Goal: Task Accomplishment & Management: Manage account settings

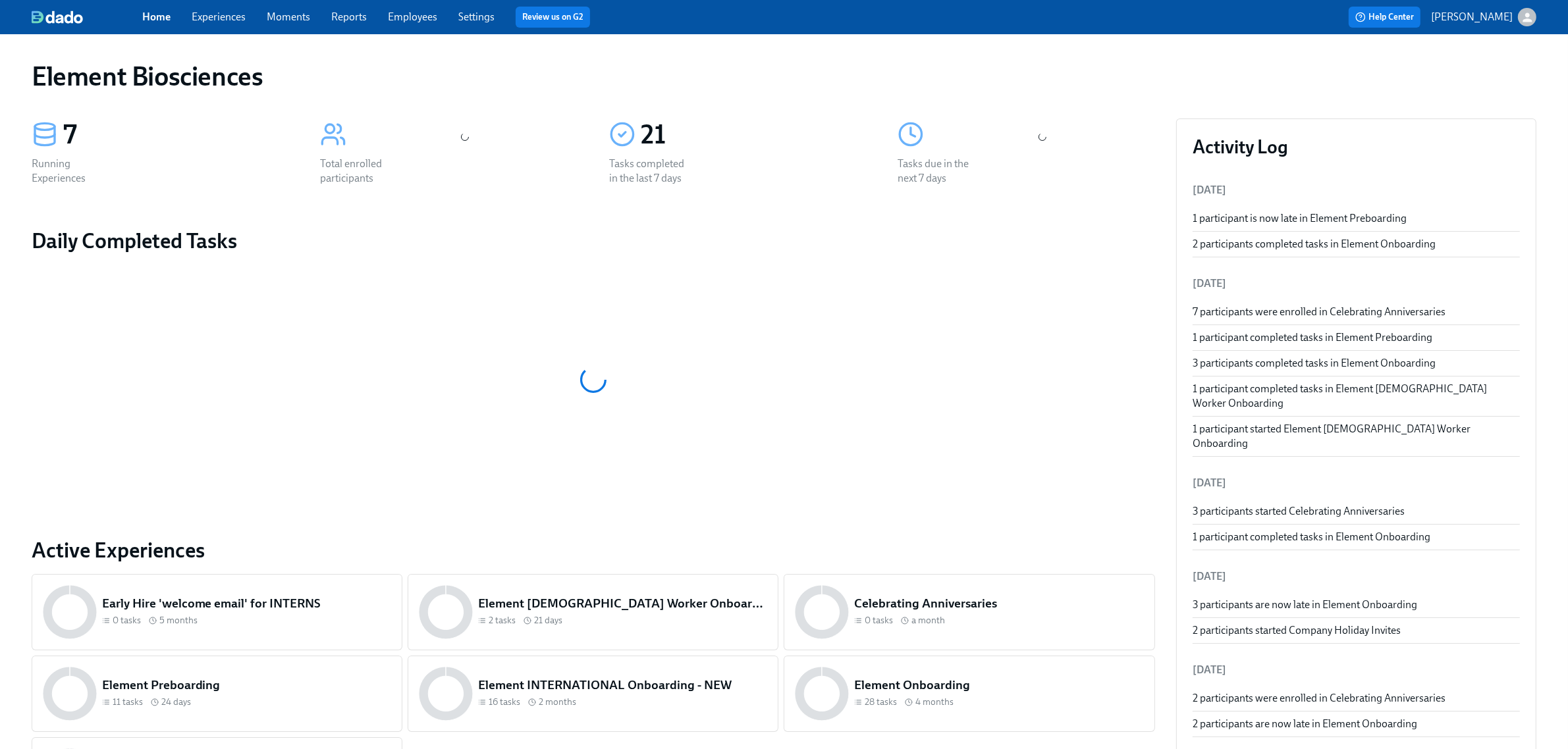
click at [241, 23] on span "Experiences" at bounding box center [219, 17] width 54 height 14
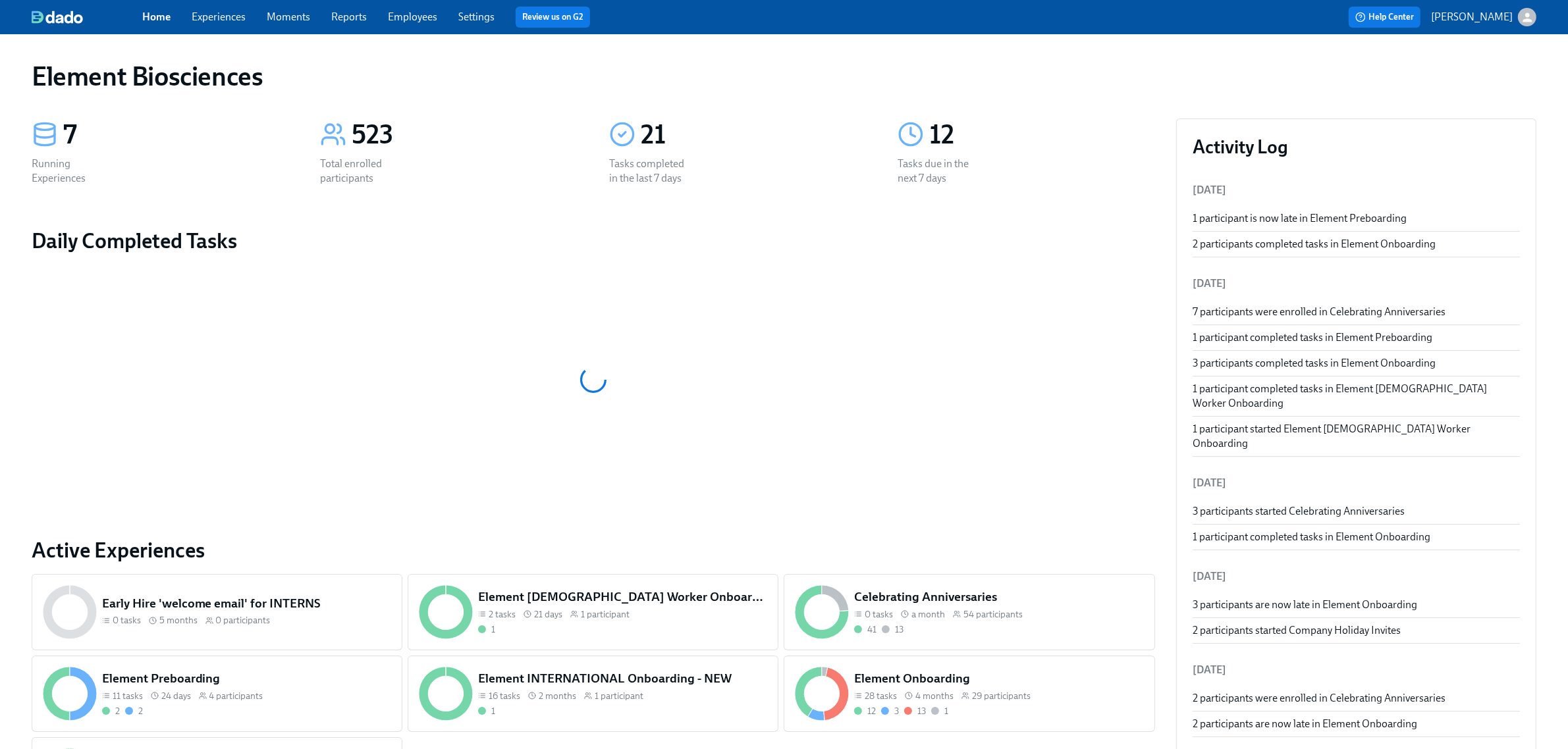
click at [239, 17] on link "Experiences" at bounding box center [219, 17] width 54 height 13
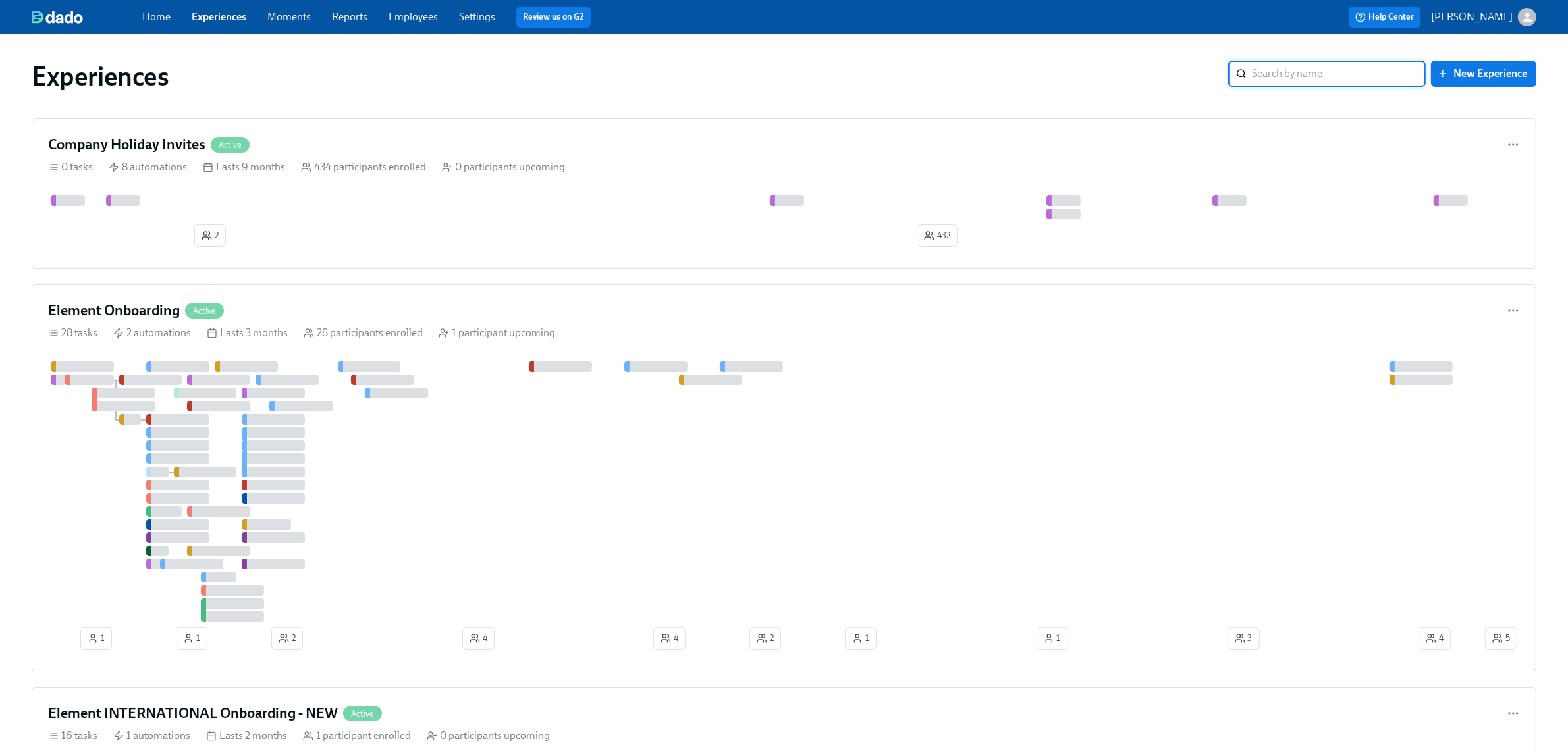
click at [413, 18] on link "Employees" at bounding box center [413, 17] width 50 height 13
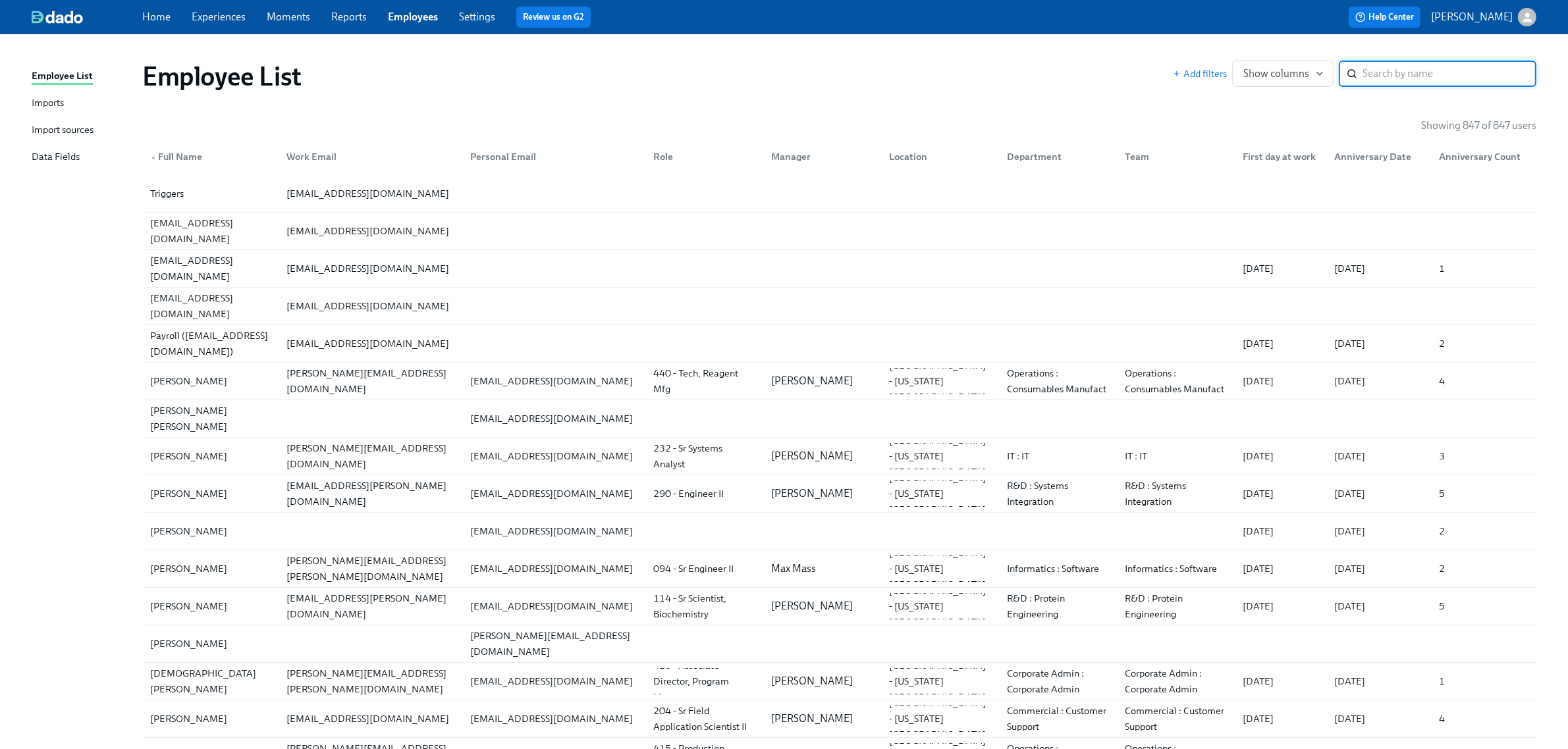
click at [51, 111] on div "Imports" at bounding box center [48, 104] width 32 height 17
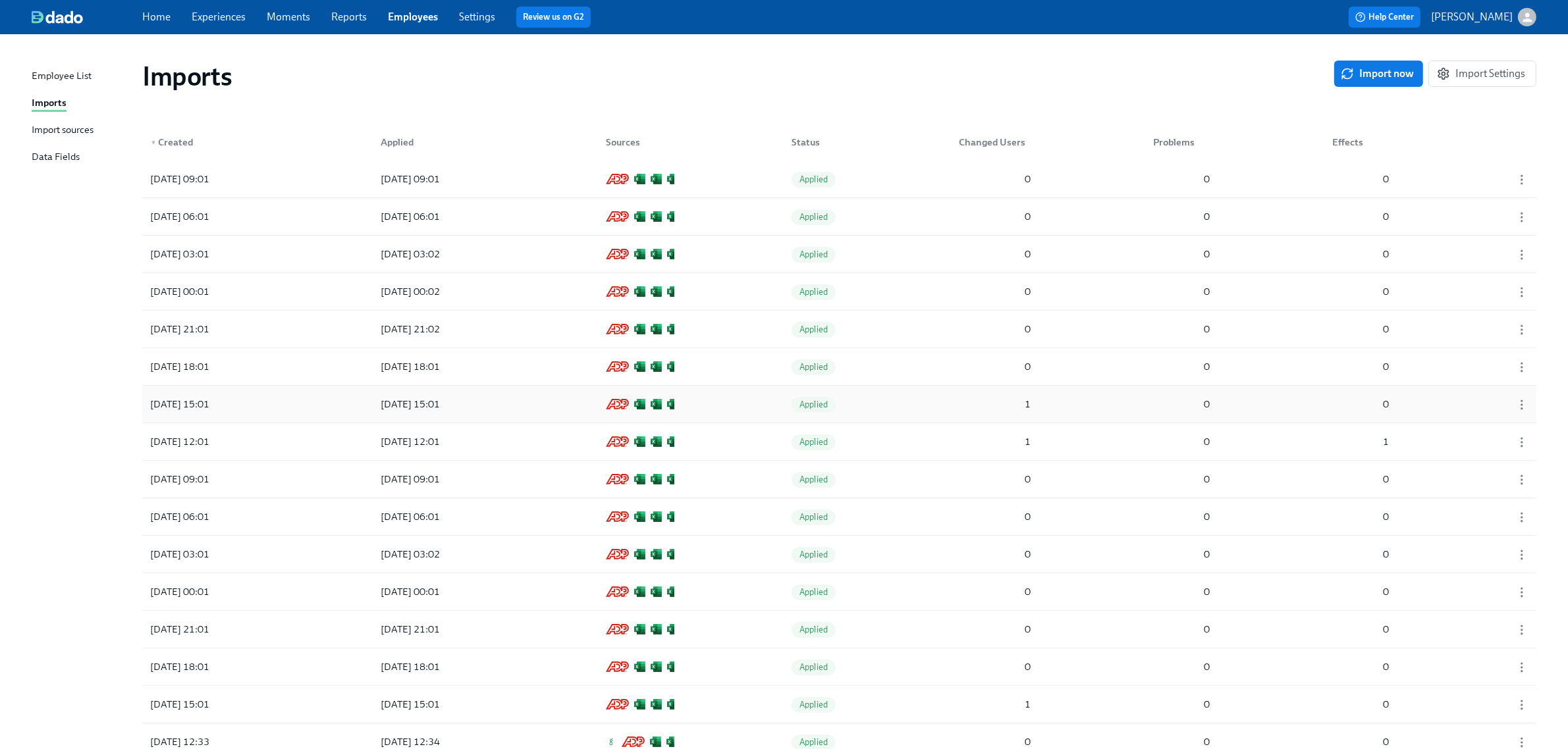
click at [919, 393] on div "[DATE] 15:01 [DATE] 15:01 Applied 1 0 0" at bounding box center [839, 404] width 1394 height 37
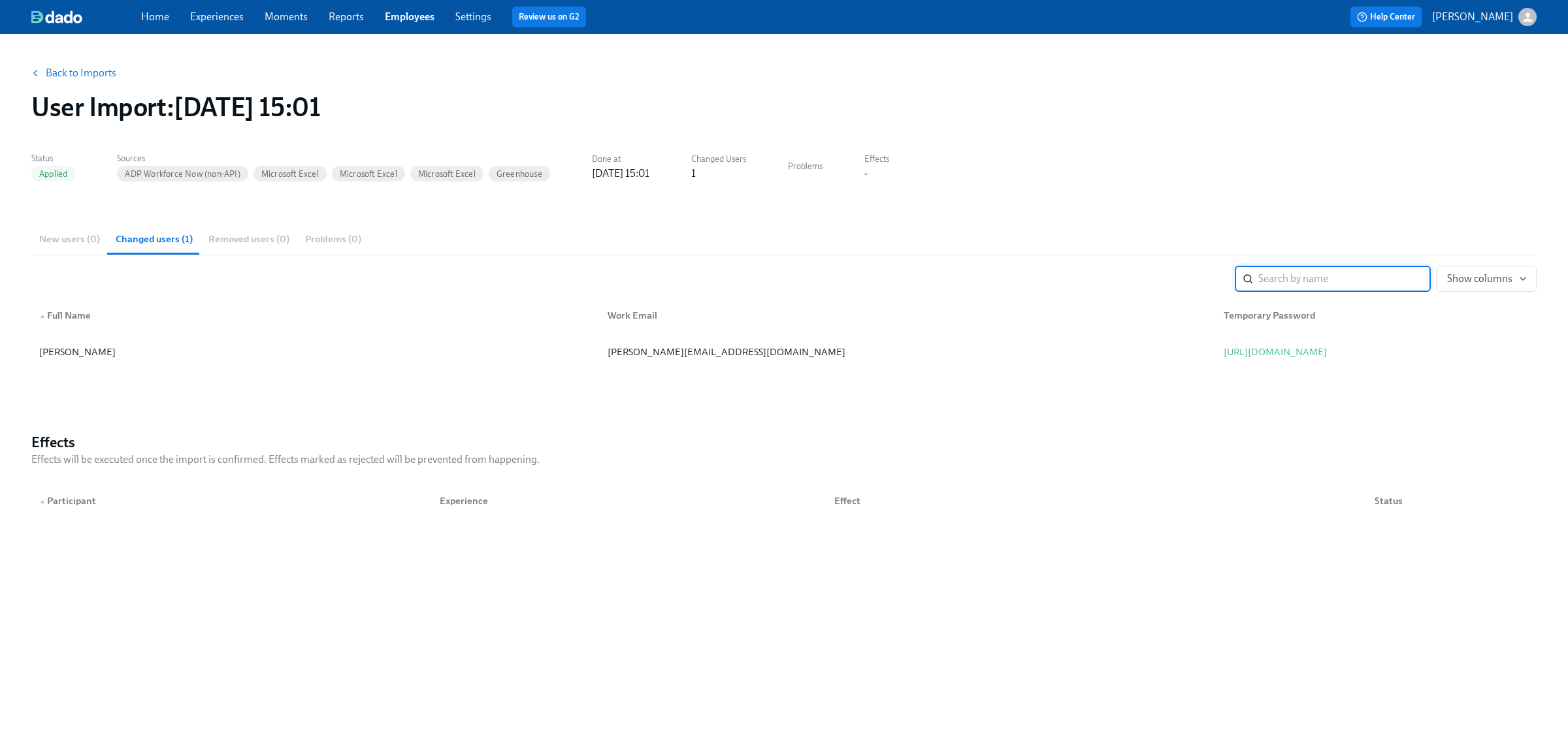
click at [95, 73] on link "Back to Imports" at bounding box center [81, 73] width 71 height 13
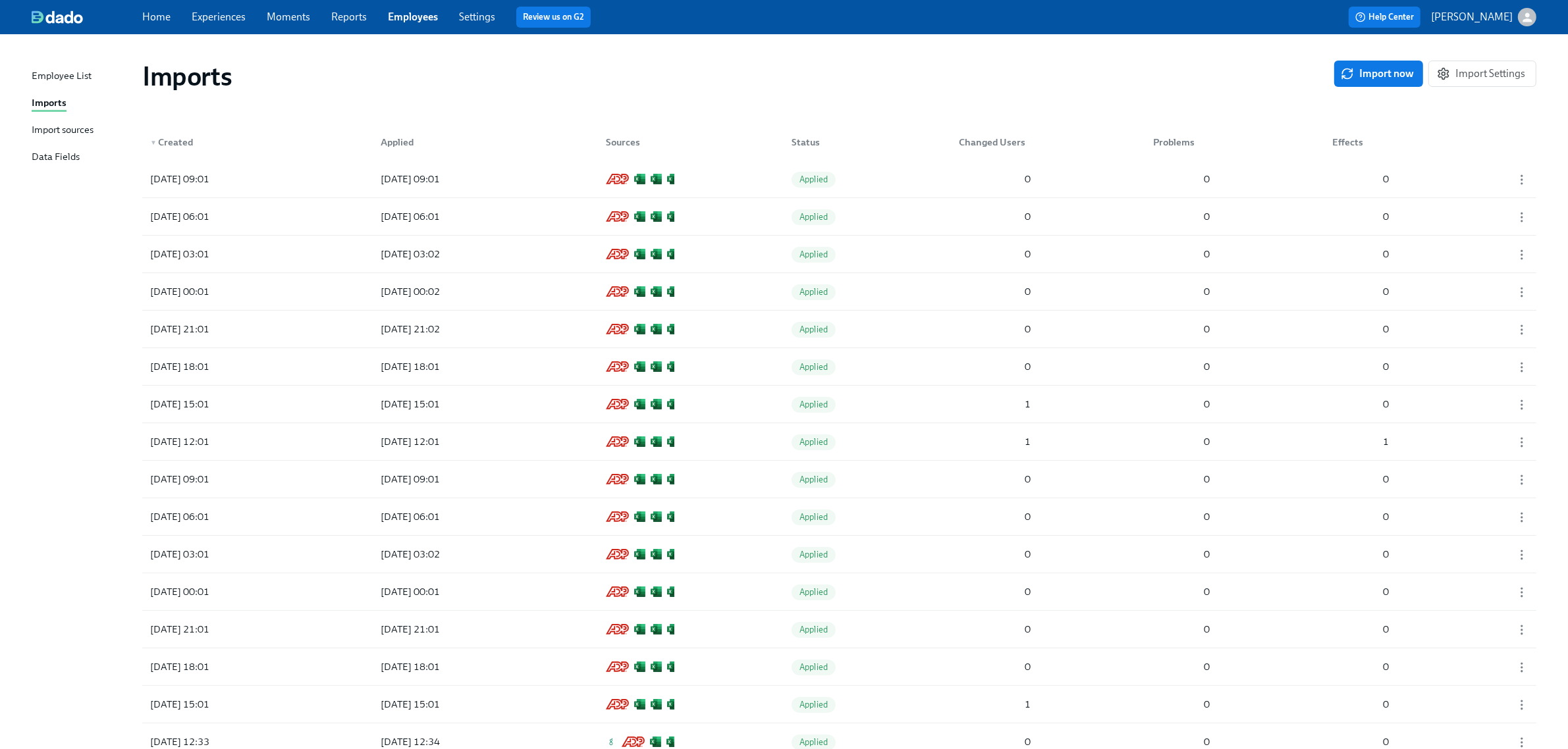
click at [208, 22] on link "Experiences" at bounding box center [219, 17] width 54 height 13
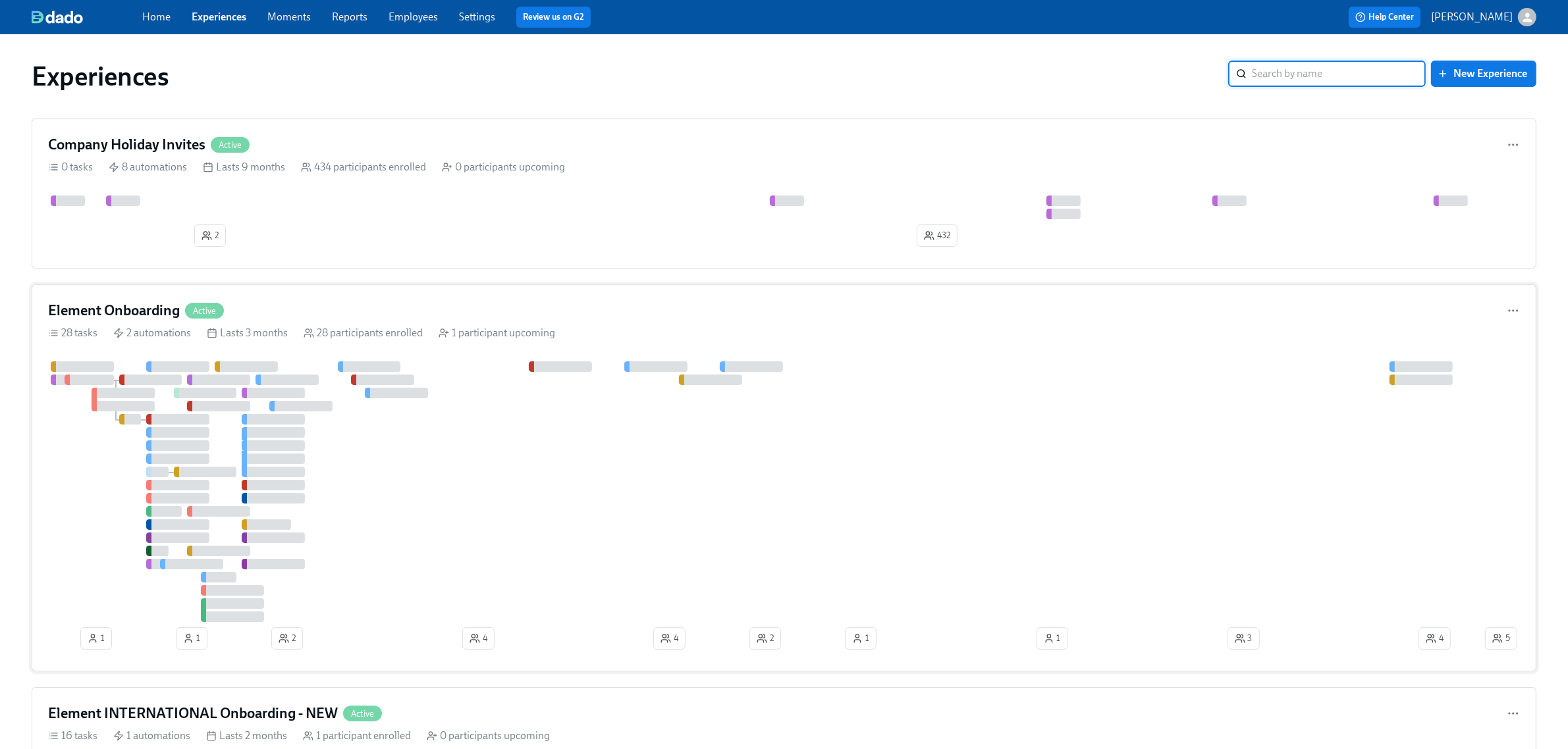
click at [524, 463] on div at bounding box center [765, 492] width 1434 height 261
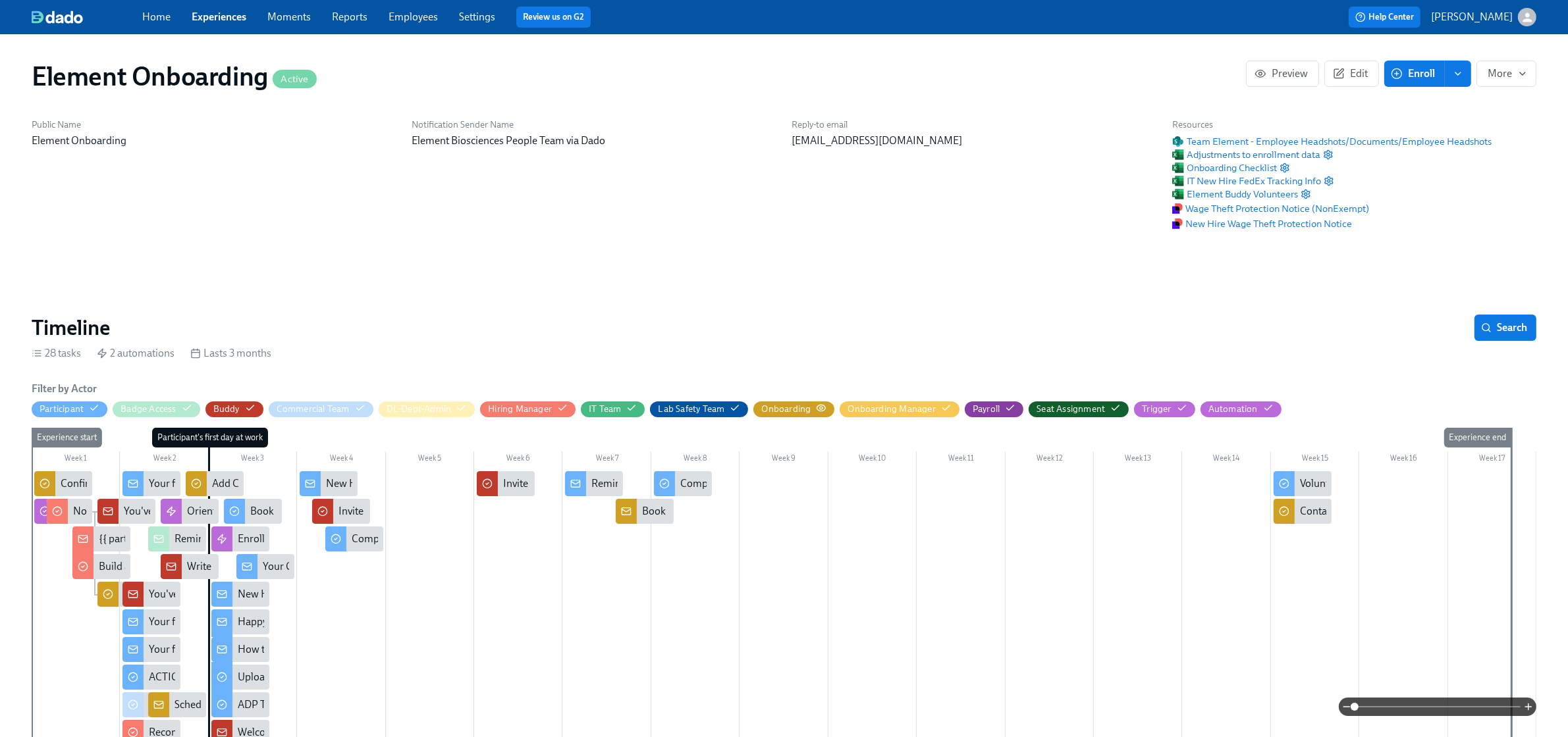
click at [812, 407] on div "Onboarding" at bounding box center [794, 408] width 66 height 13
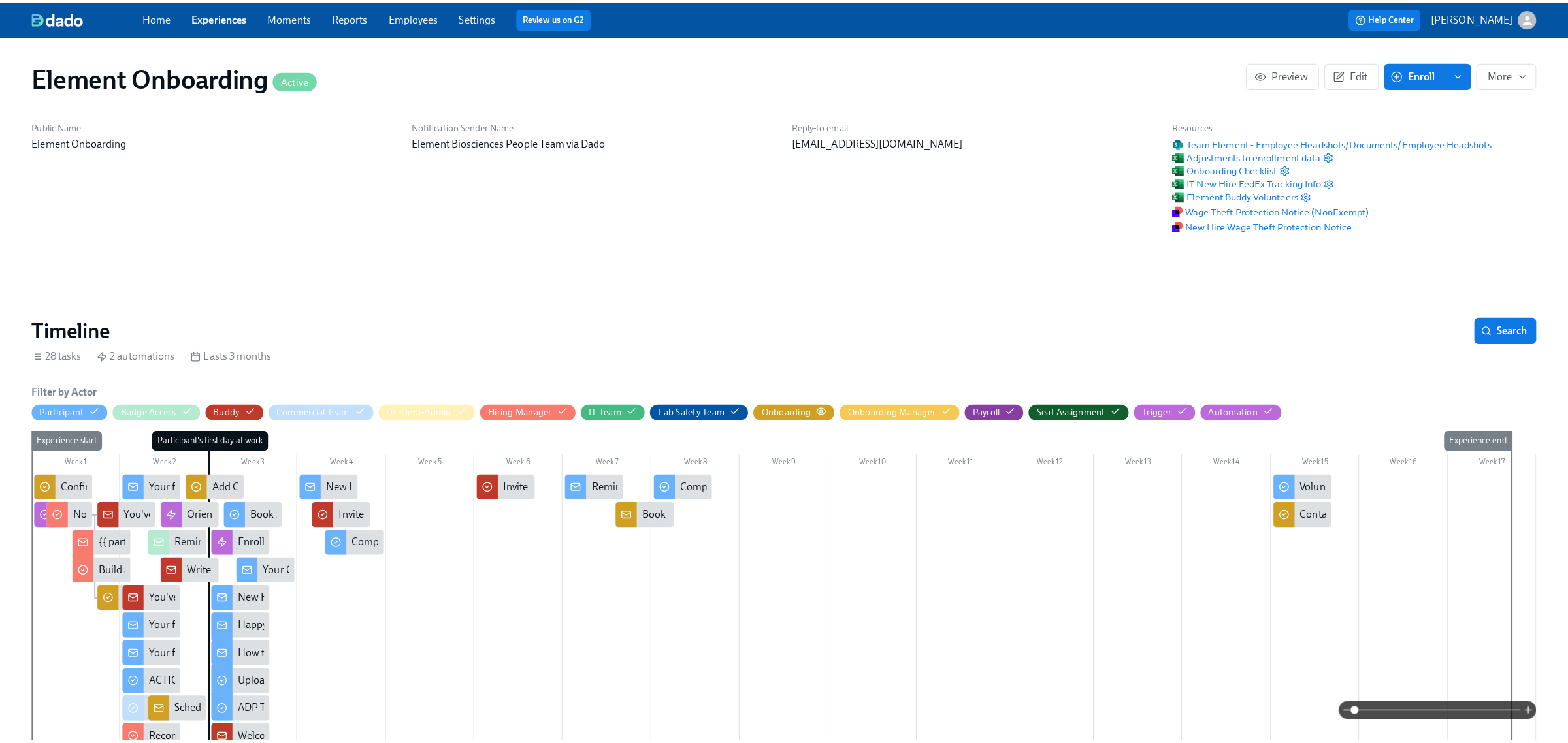
scroll to position [0, 15888]
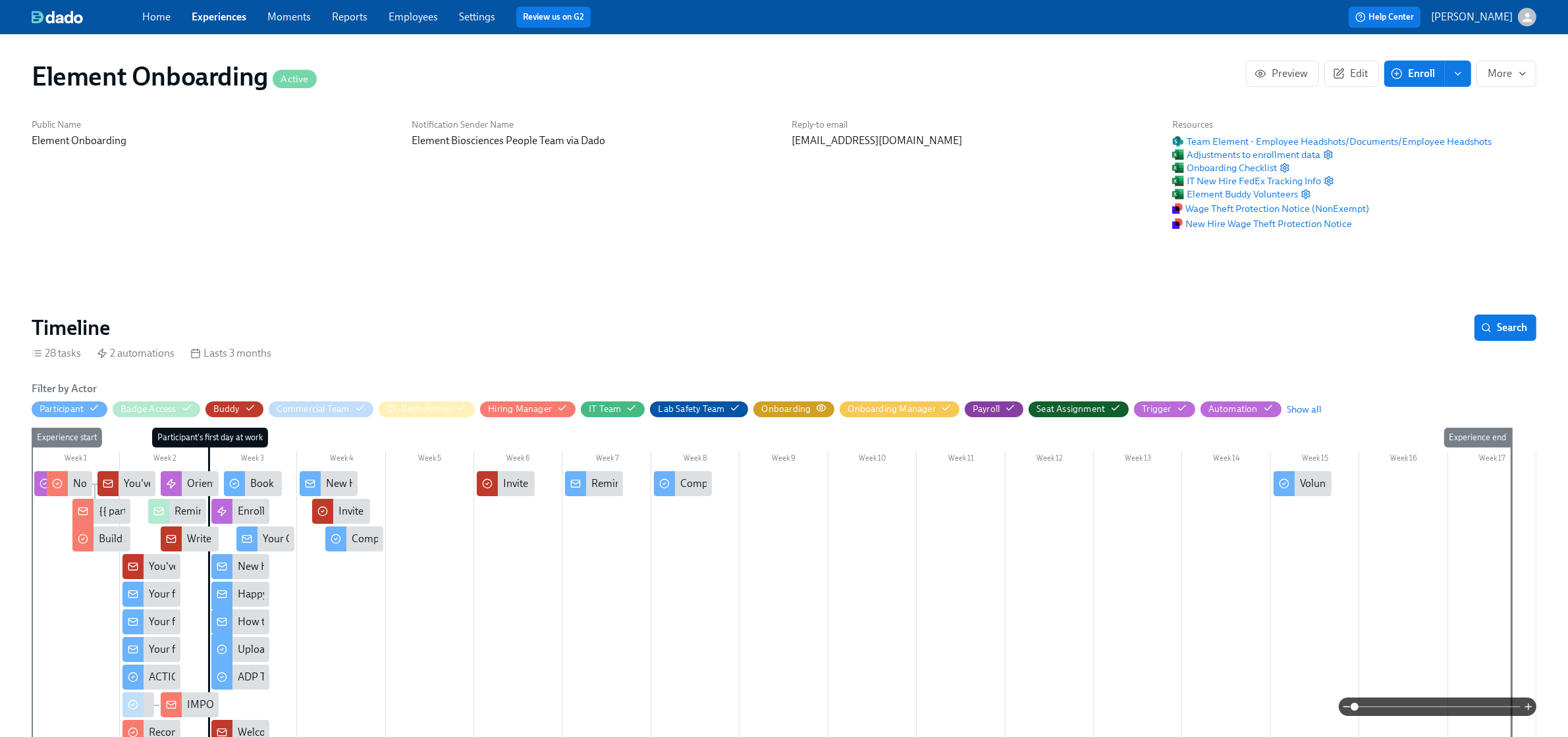
click at [816, 403] on icon "button" at bounding box center [821, 408] width 11 height 11
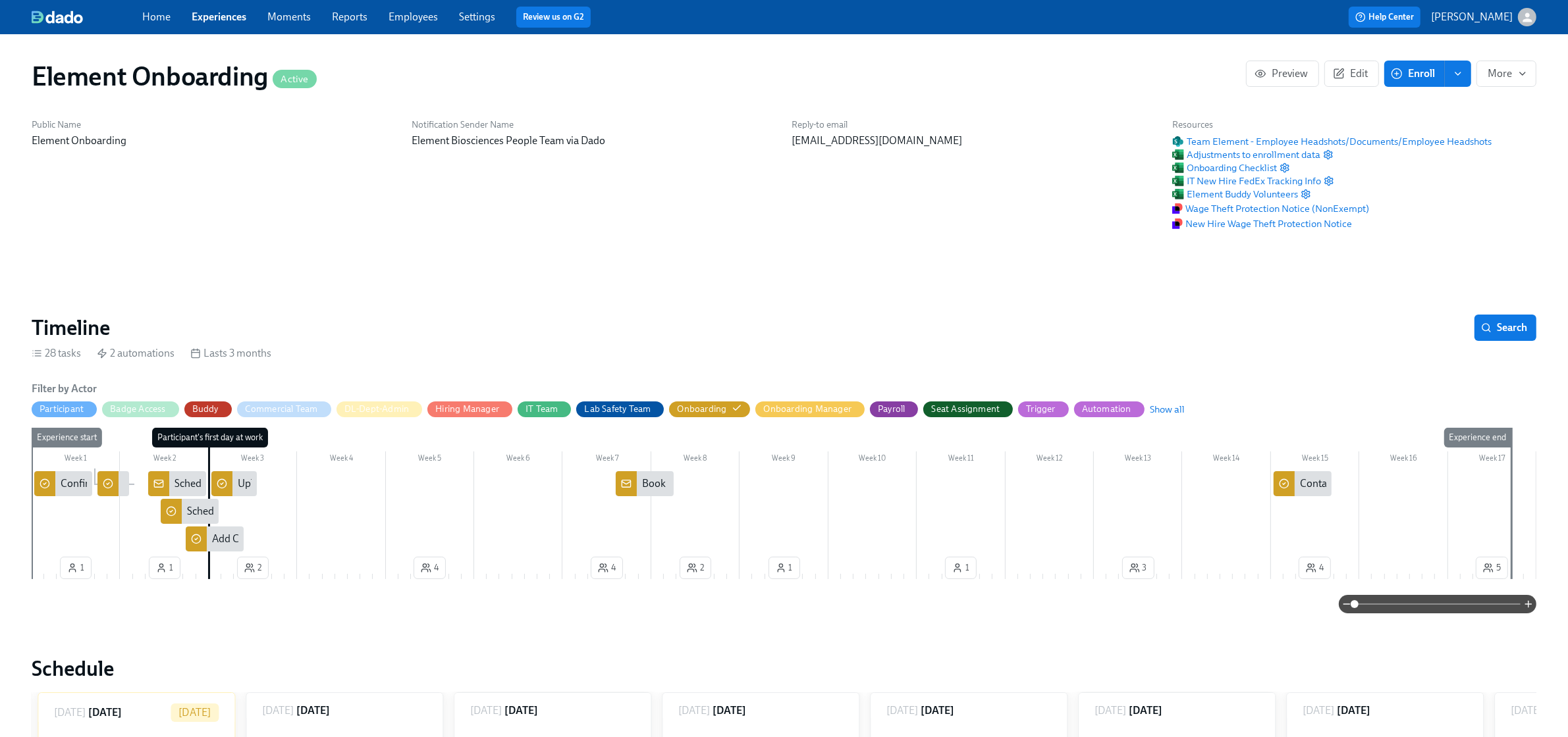
click at [1383, 603] on span at bounding box center [1437, 604] width 166 height 18
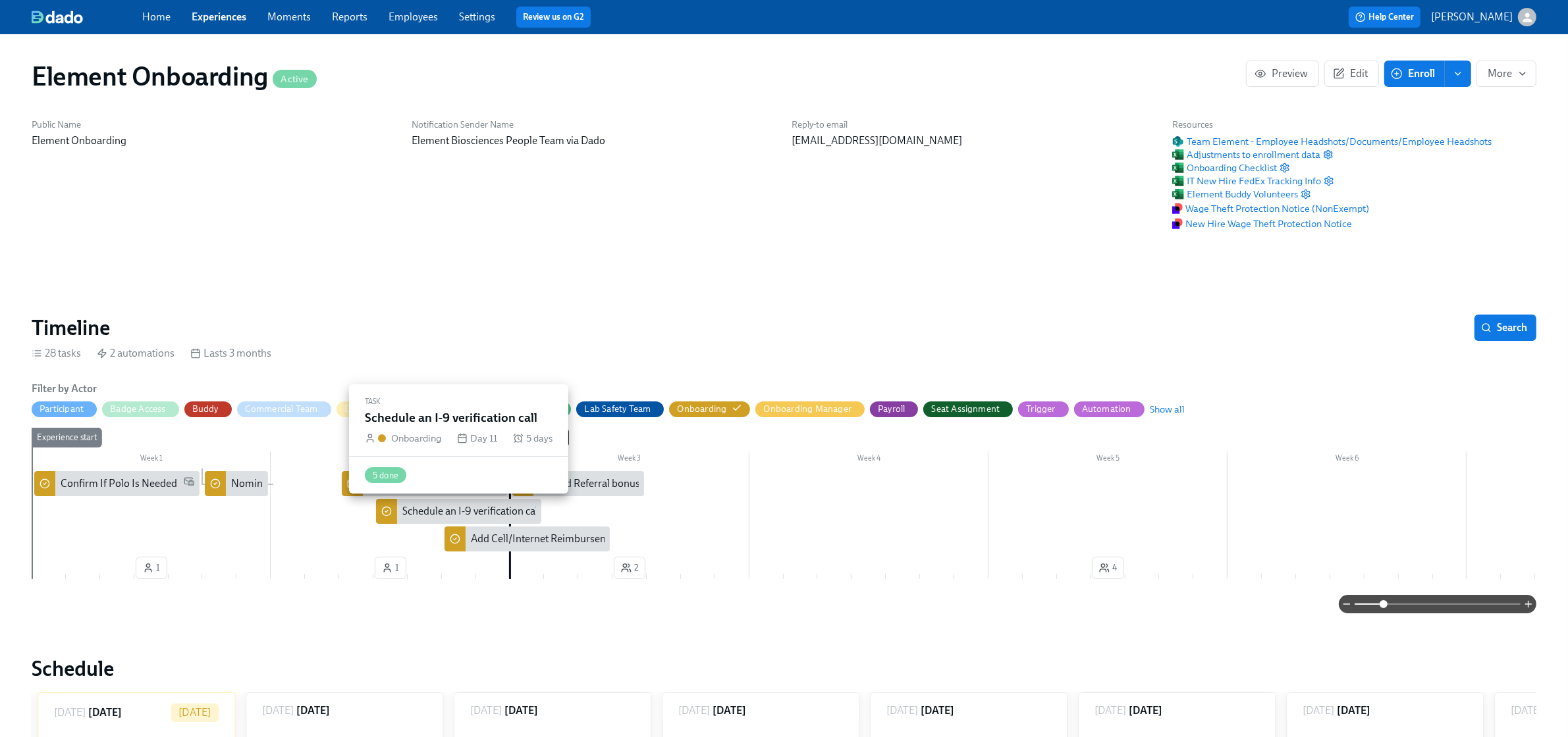
click at [405, 513] on div "Schedule an I-9 verification call" at bounding box center [472, 511] width 138 height 14
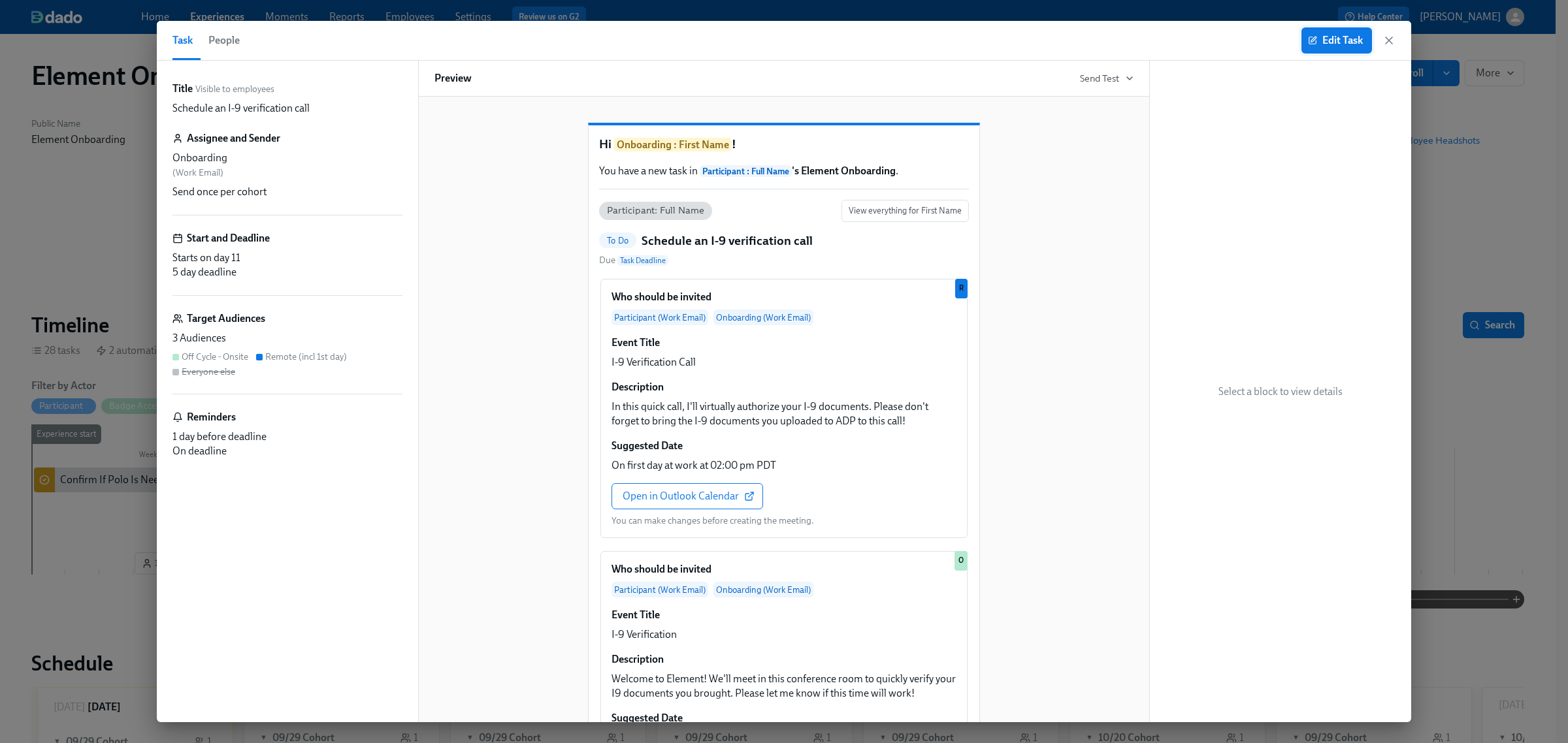
click at [1317, 47] on span "Edit Task" at bounding box center [1336, 41] width 53 height 13
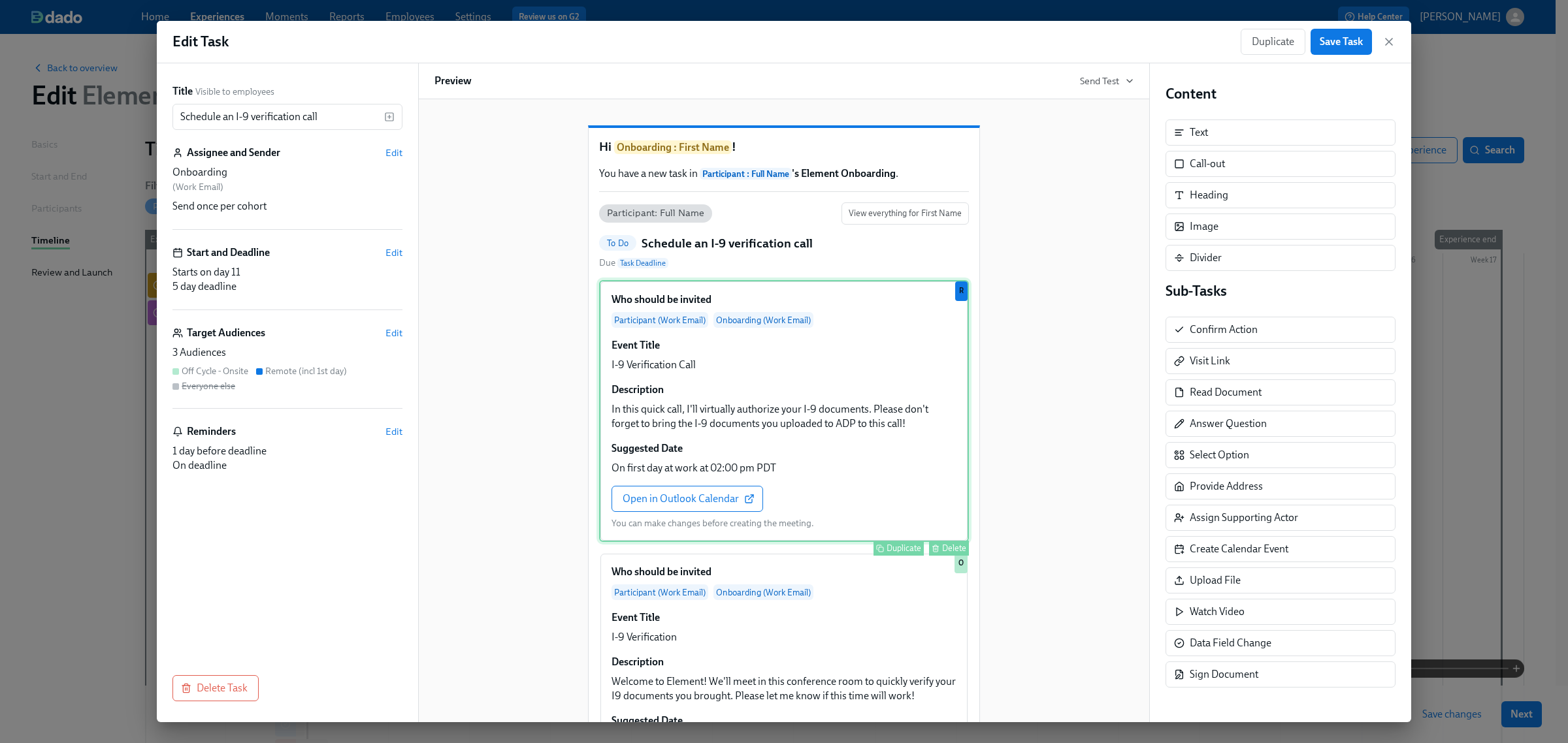
click at [872, 412] on div "Who should be invited Participant (Work Email) Onboarding (Work Email) Event Ti…" at bounding box center [783, 411] width 369 height 262
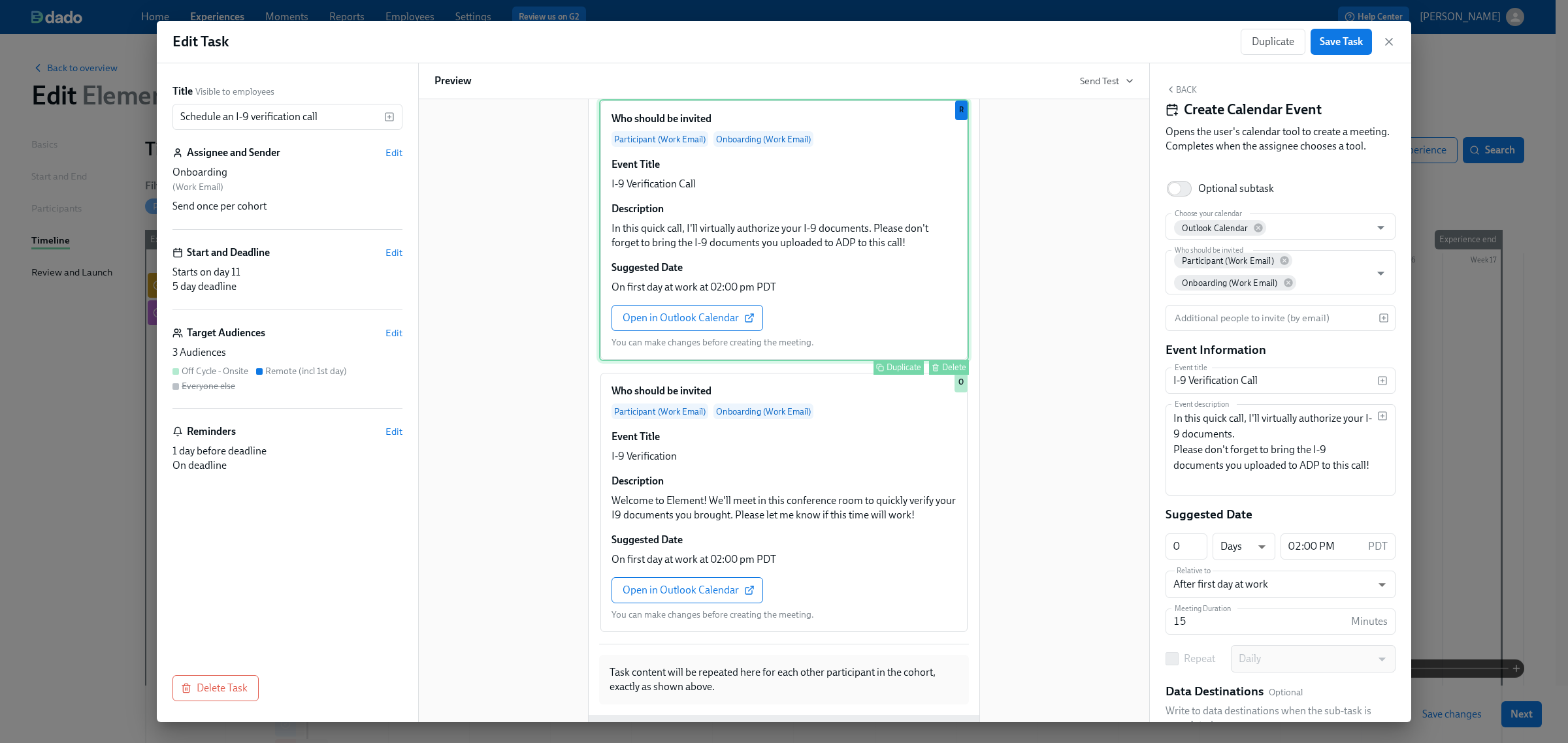
scroll to position [245, 0]
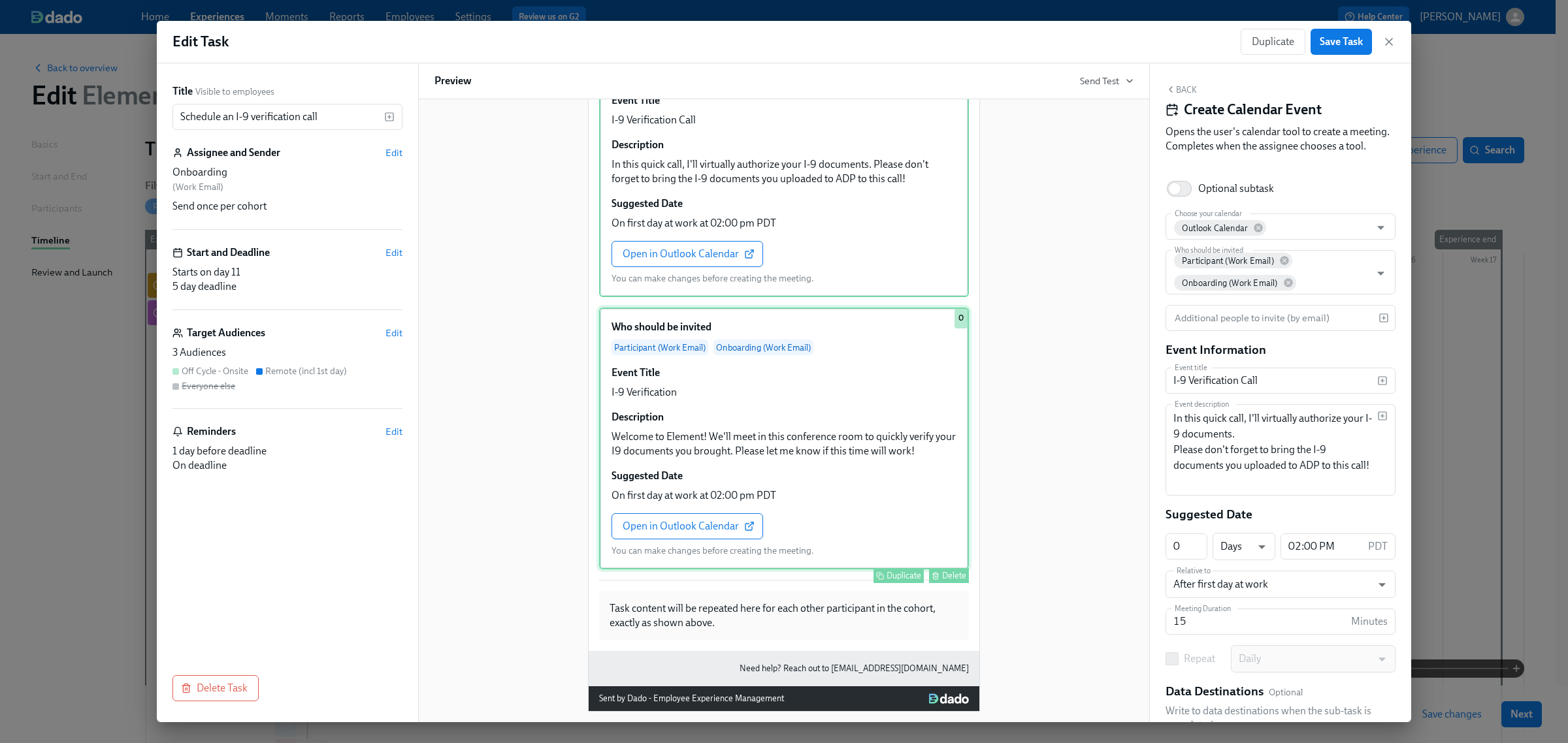
click at [776, 459] on div "Who should be invited Participant (Work Email) Onboarding (Work Email) Event Ti…" at bounding box center [783, 439] width 369 height 262
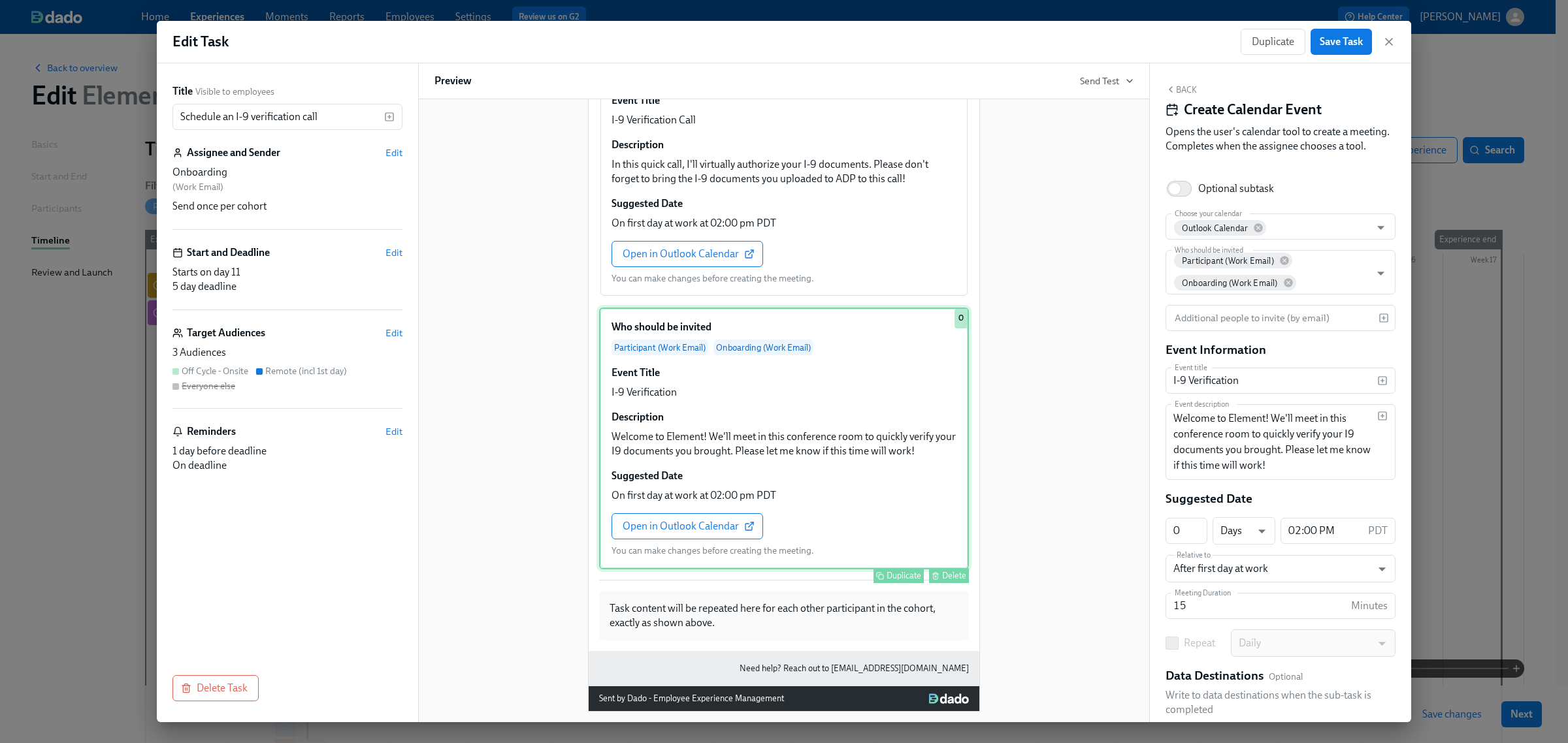
click at [641, 457] on div "Who should be invited Participant (Work Email) Onboarding (Work Email) Event Ti…" at bounding box center [783, 439] width 369 height 262
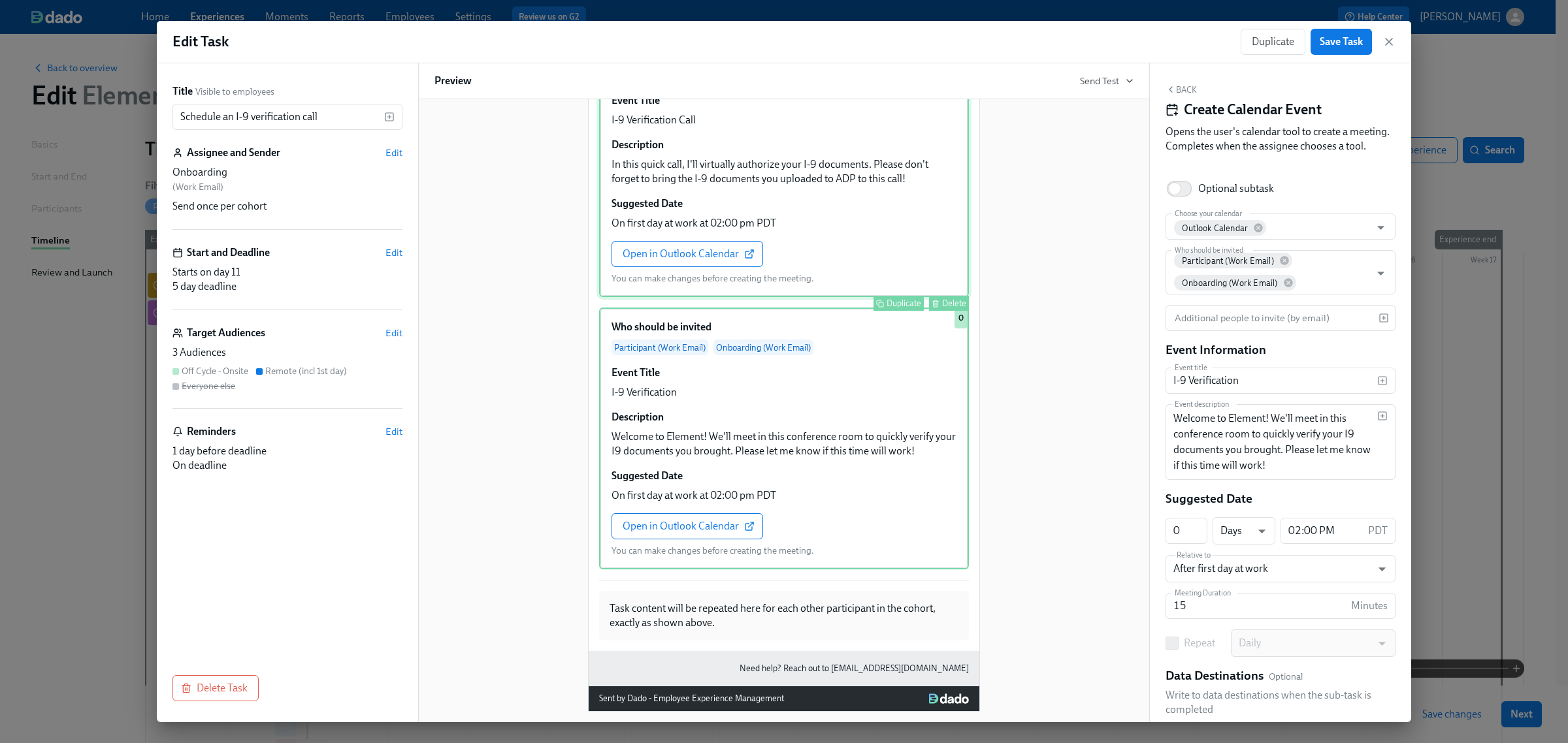
click at [798, 223] on div "Who should be invited Participant (Work Email) Onboarding (Work Email) Event Ti…" at bounding box center [783, 166] width 369 height 262
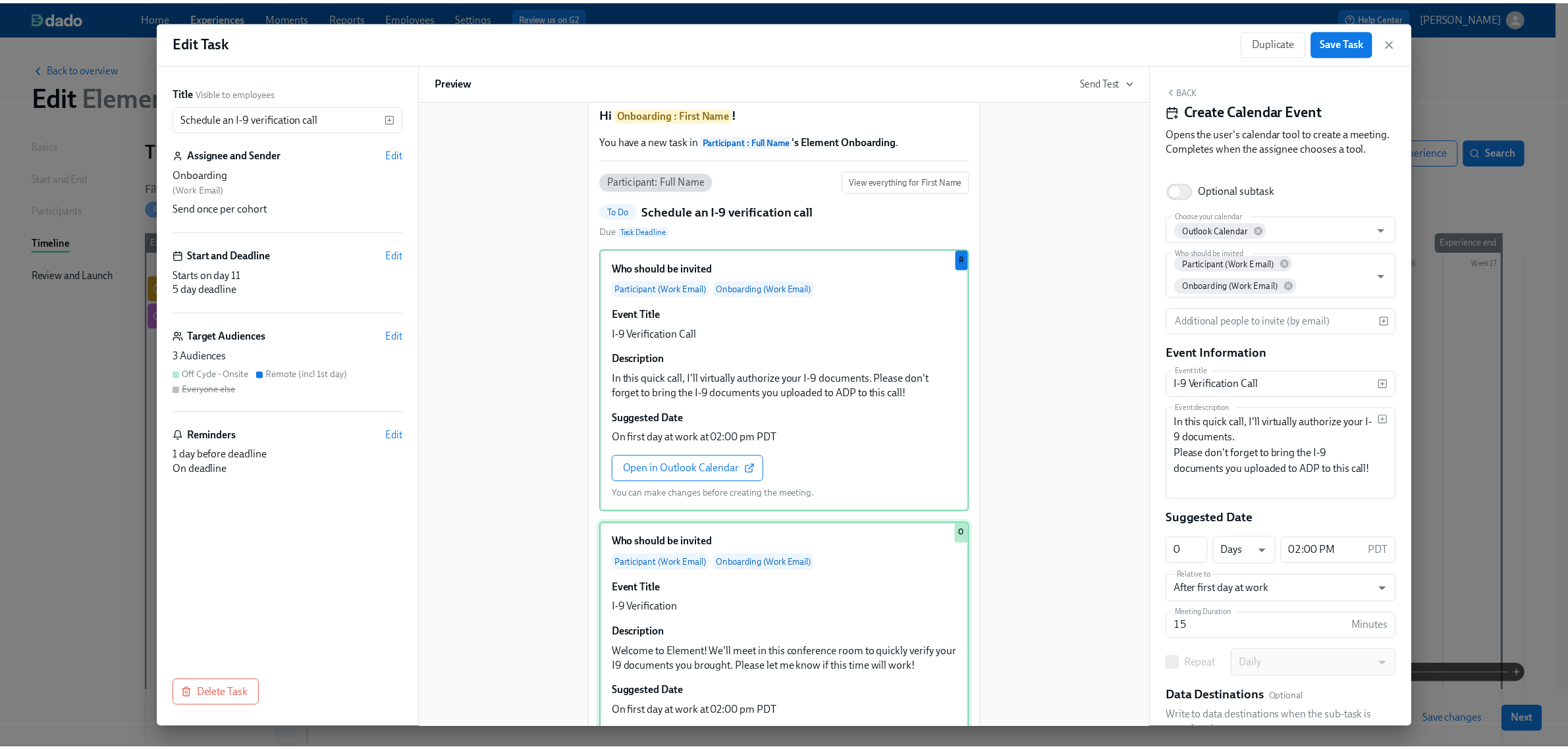
scroll to position [0, 0]
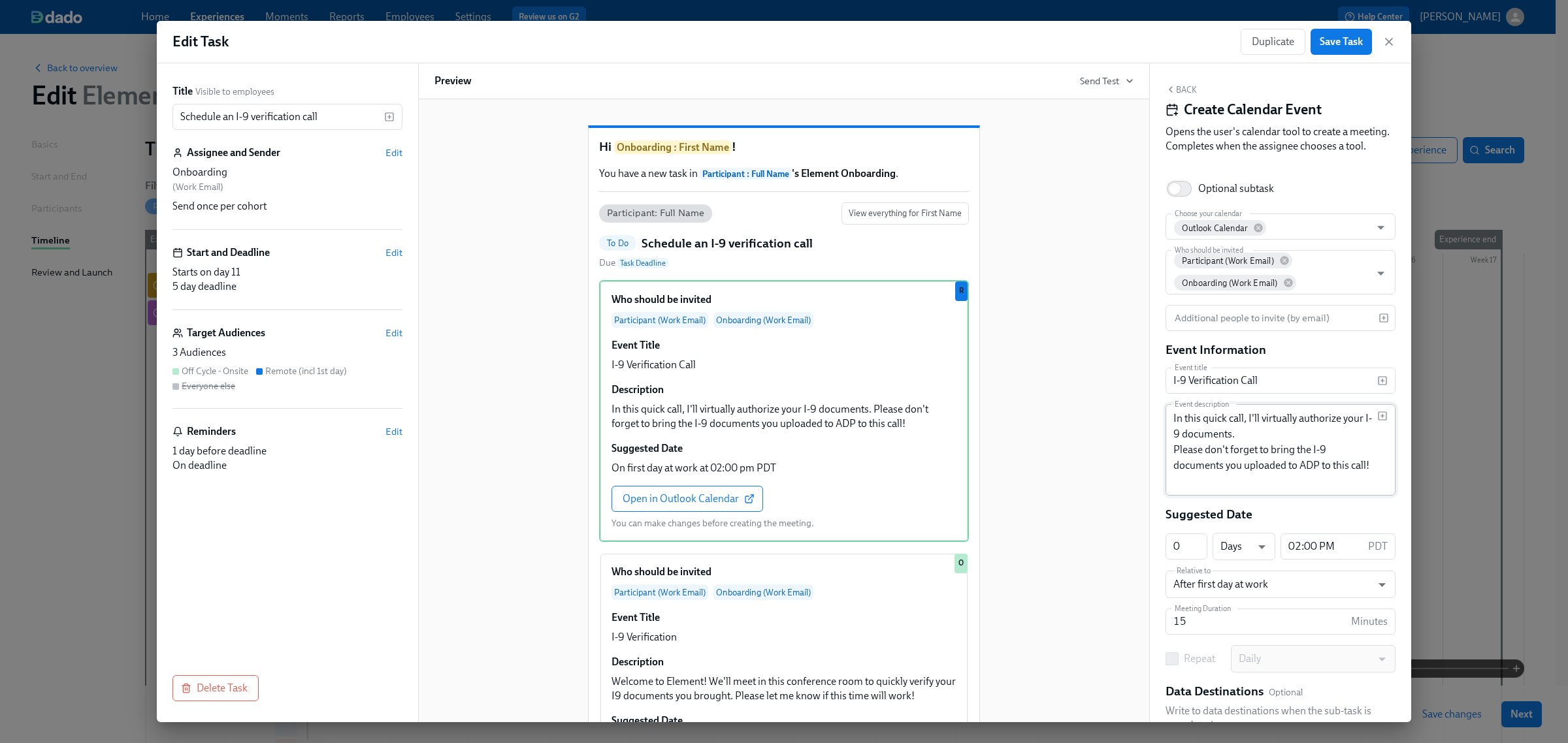
click at [1171, 435] on div "In this quick call, I'll virtually authorize your I-9 documents. Please don't f…" at bounding box center [1280, 450] width 230 height 92
click at [1377, 421] on icon "button" at bounding box center [1382, 416] width 11 height 11
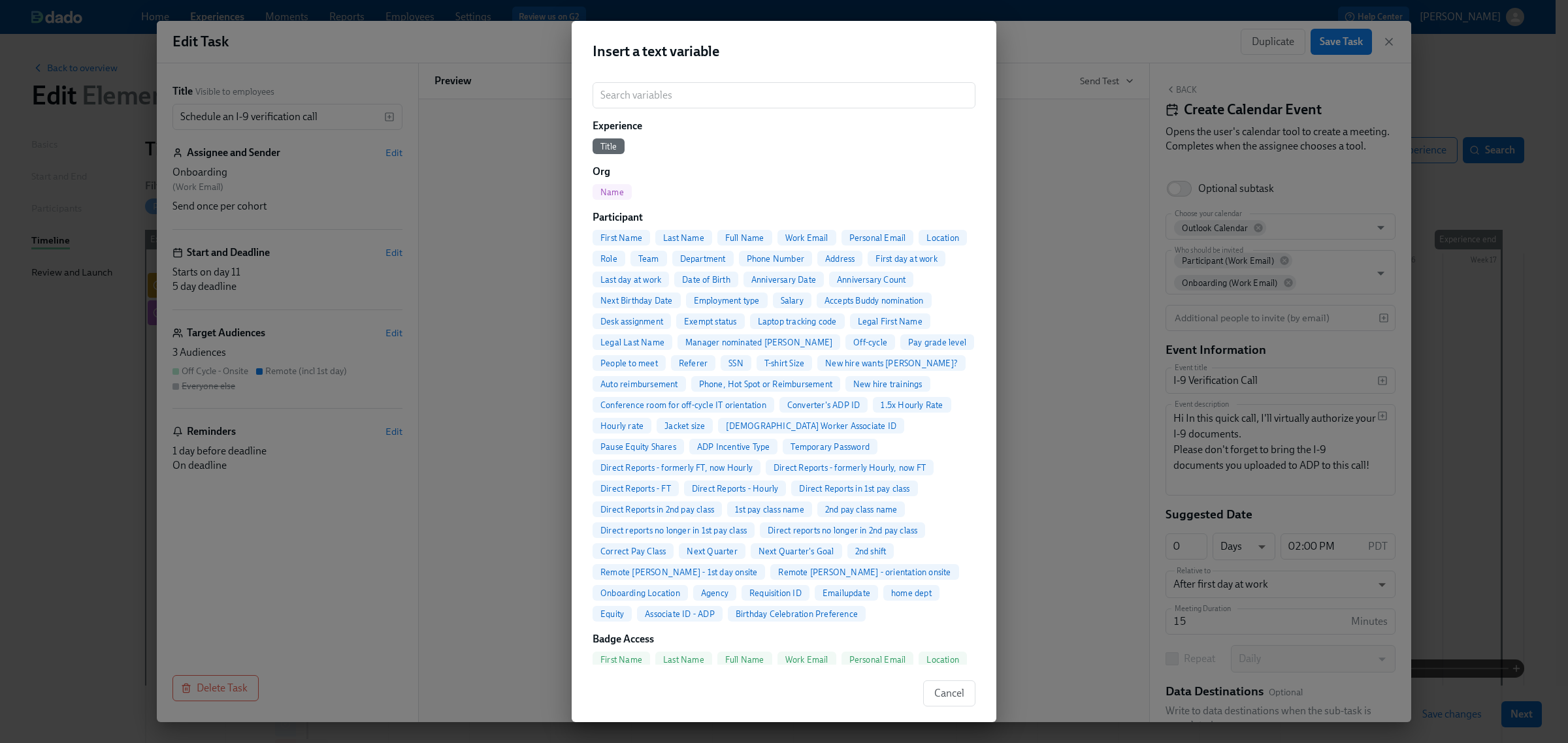
click at [631, 238] on span "First Name" at bounding box center [621, 238] width 58 height 10
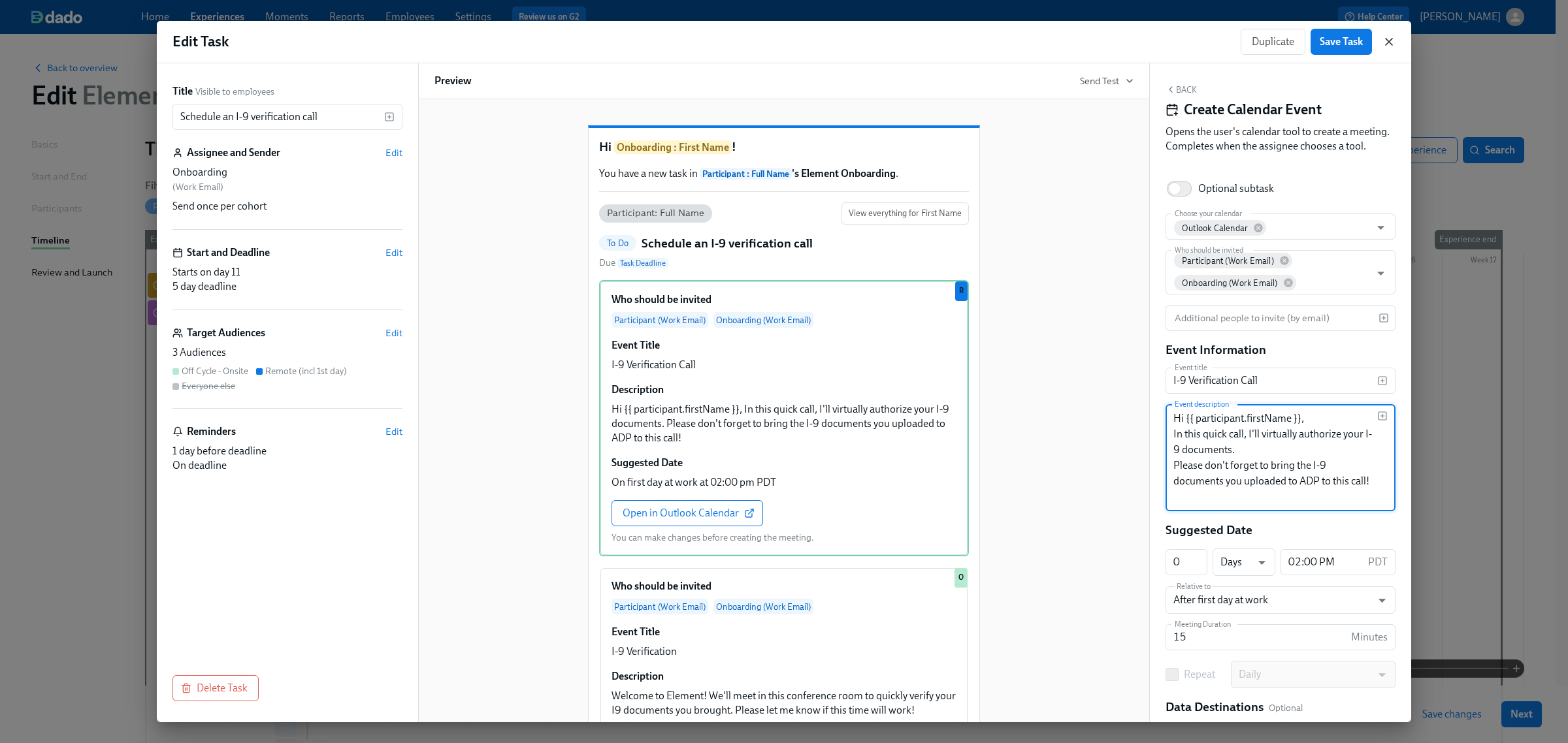
type textarea "Hi {{ participant.firstName }}, In this quick call, I'll virtually authorize yo…"
click at [1385, 47] on icon "button" at bounding box center [1389, 42] width 13 height 13
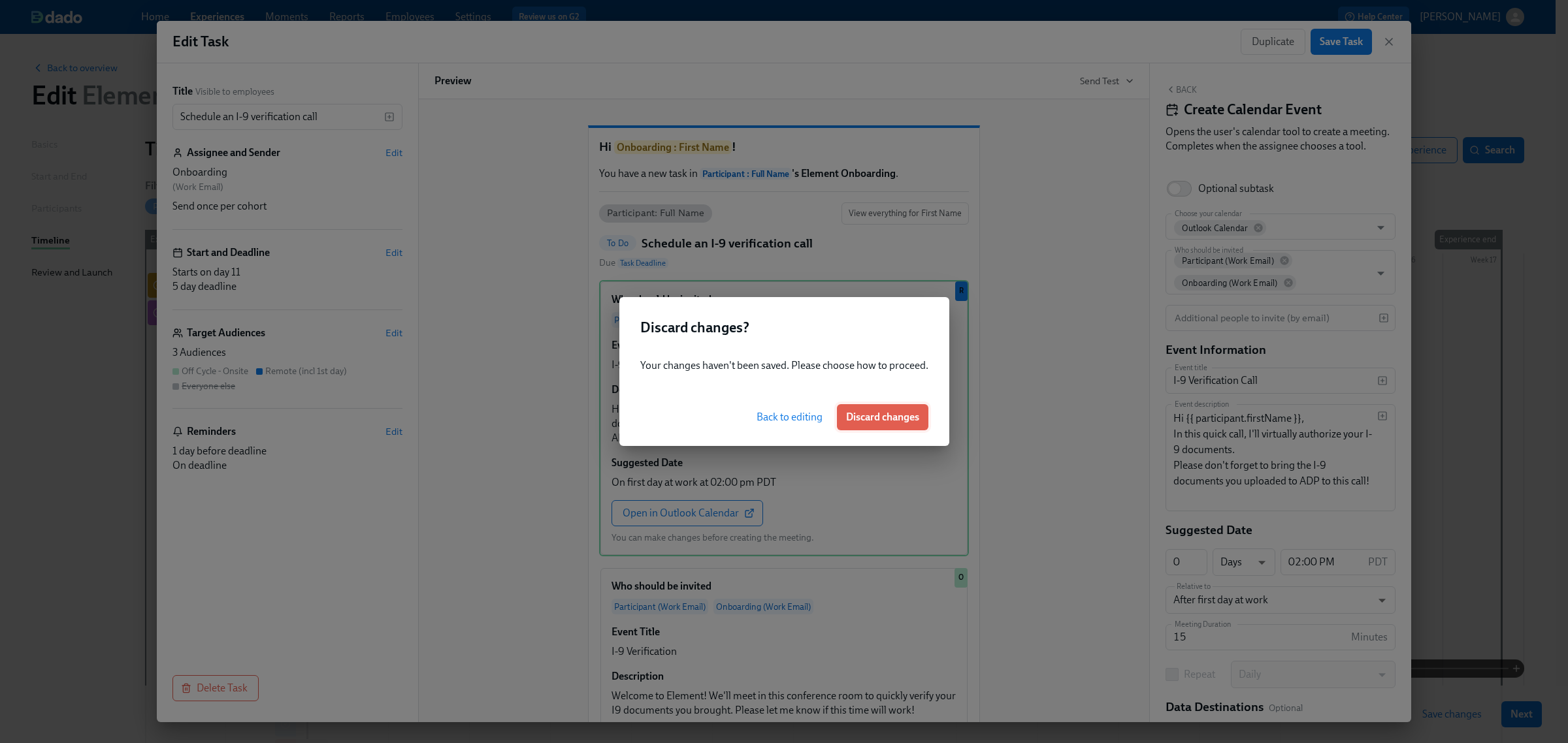
click at [899, 412] on span "Discard changes" at bounding box center [882, 418] width 73 height 13
